Goal: Find specific page/section: Find specific page/section

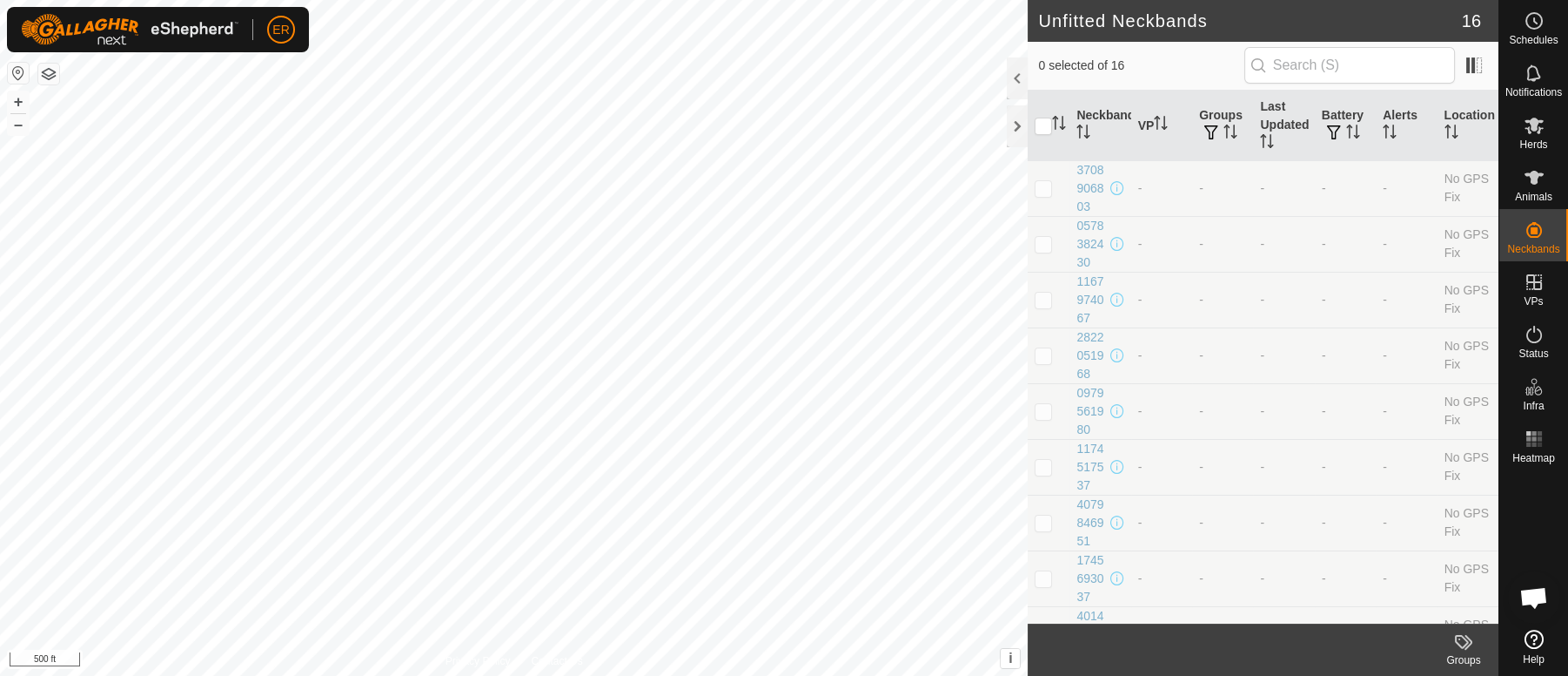
scroll to position [13045, 0]
click at [18, 99] on button "+" at bounding box center [18, 102] width 21 height 21
click at [17, 123] on button "–" at bounding box center [18, 124] width 21 height 21
click at [12, 120] on button "–" at bounding box center [18, 124] width 21 height 21
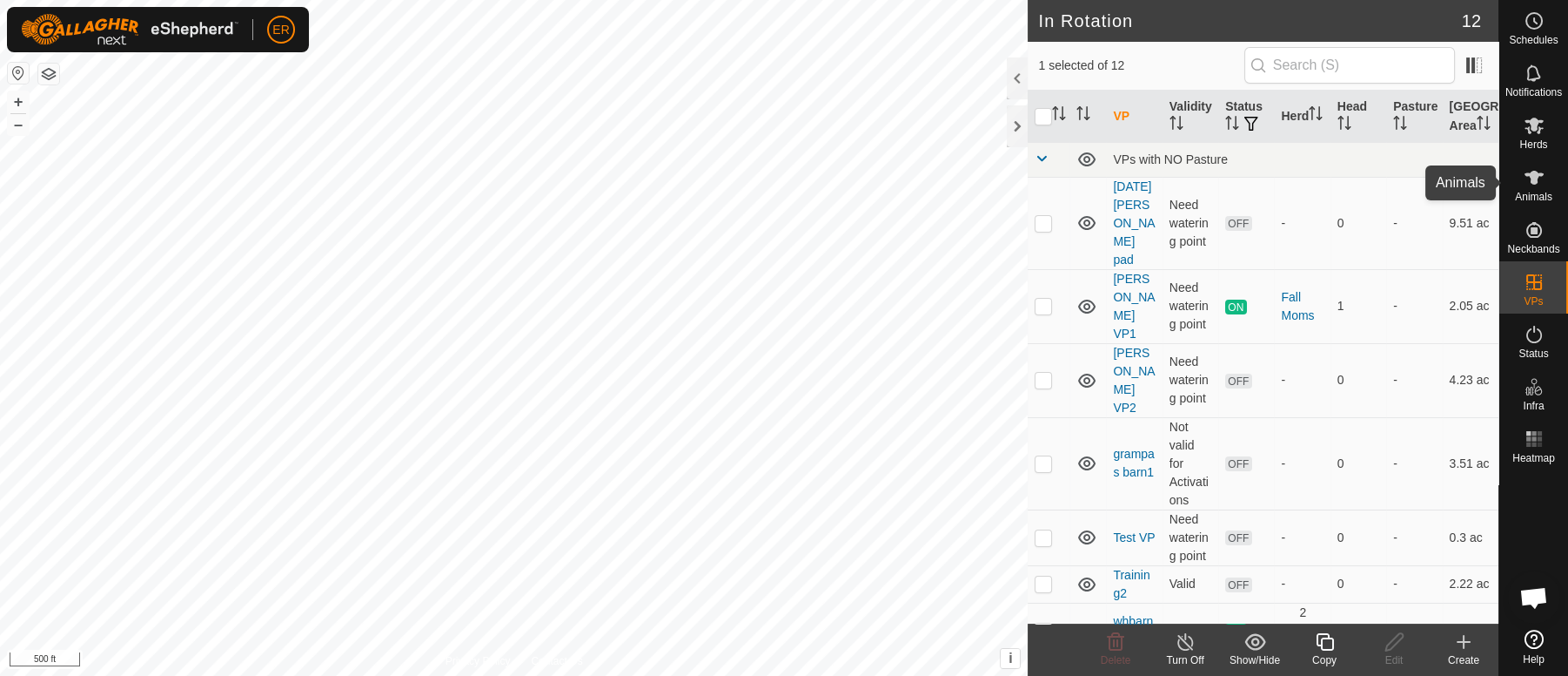
click at [1537, 172] on icon at bounding box center [1534, 177] width 21 height 21
